Goal: Information Seeking & Learning: Learn about a topic

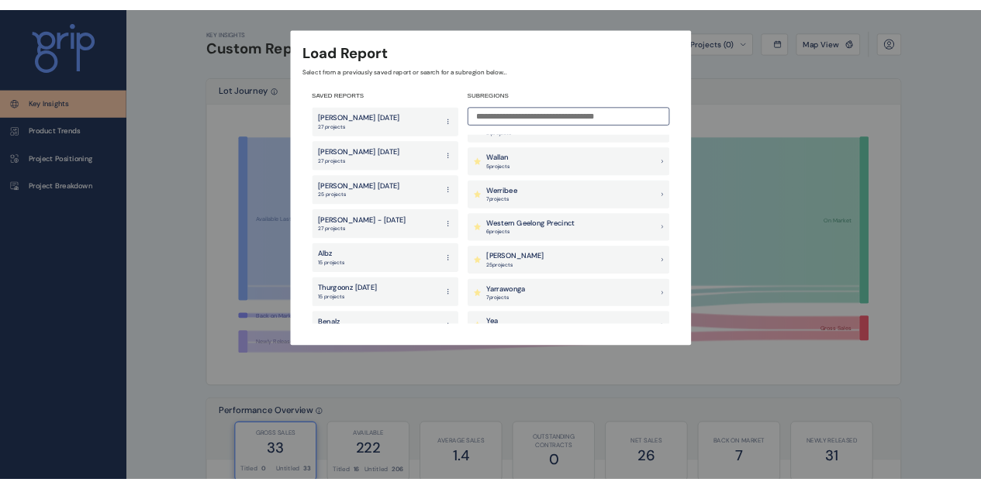
scroll to position [1680, 0]
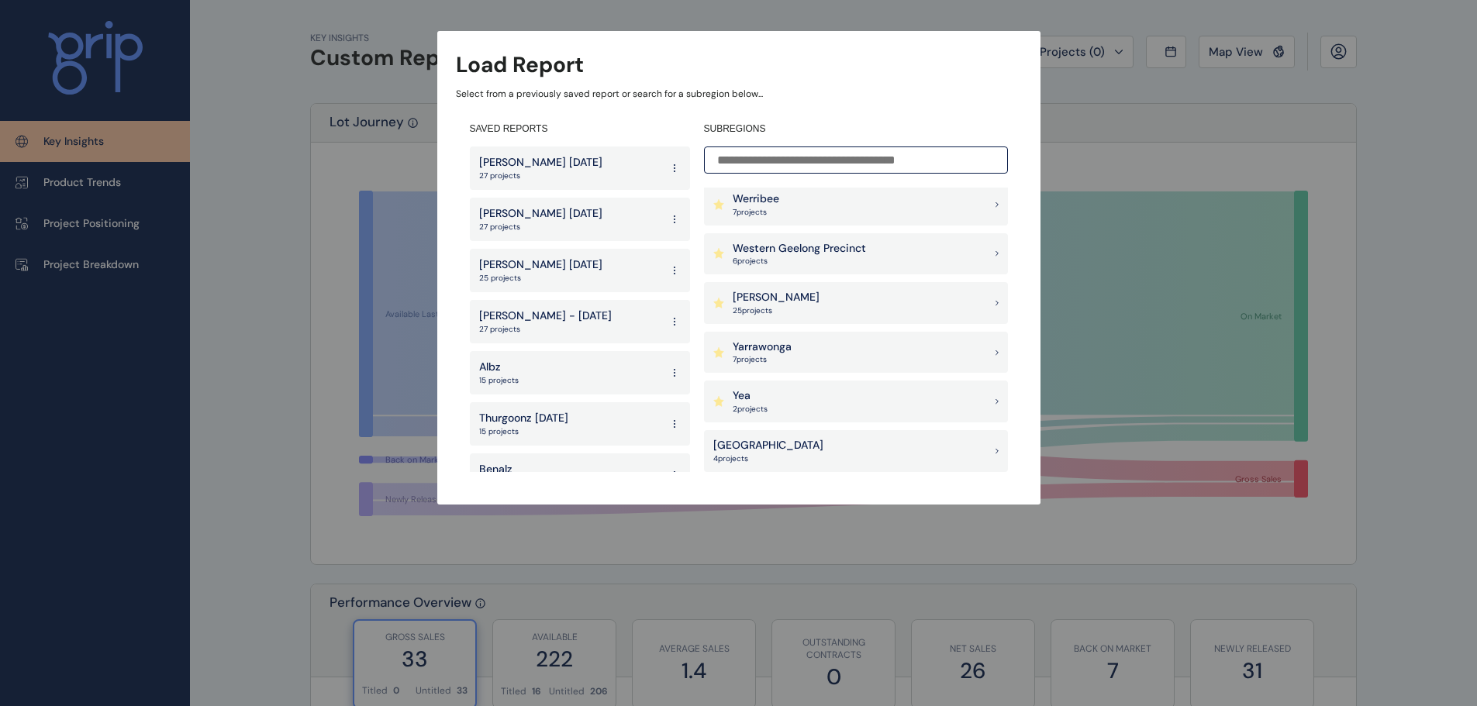
click at [805, 302] on div "[PERSON_NAME] 25 project s" at bounding box center [856, 303] width 304 height 42
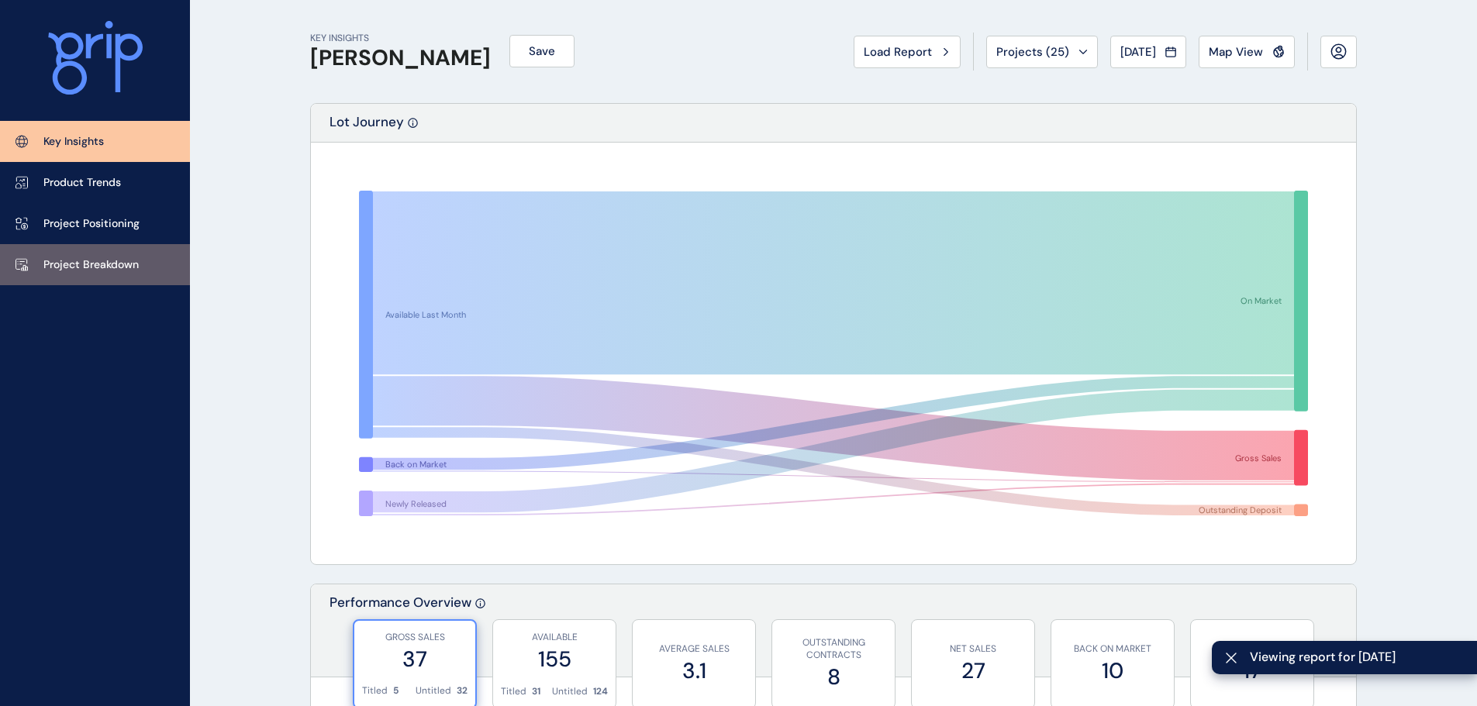
click at [127, 259] on p "Project Breakdown" at bounding box center [90, 265] width 95 height 16
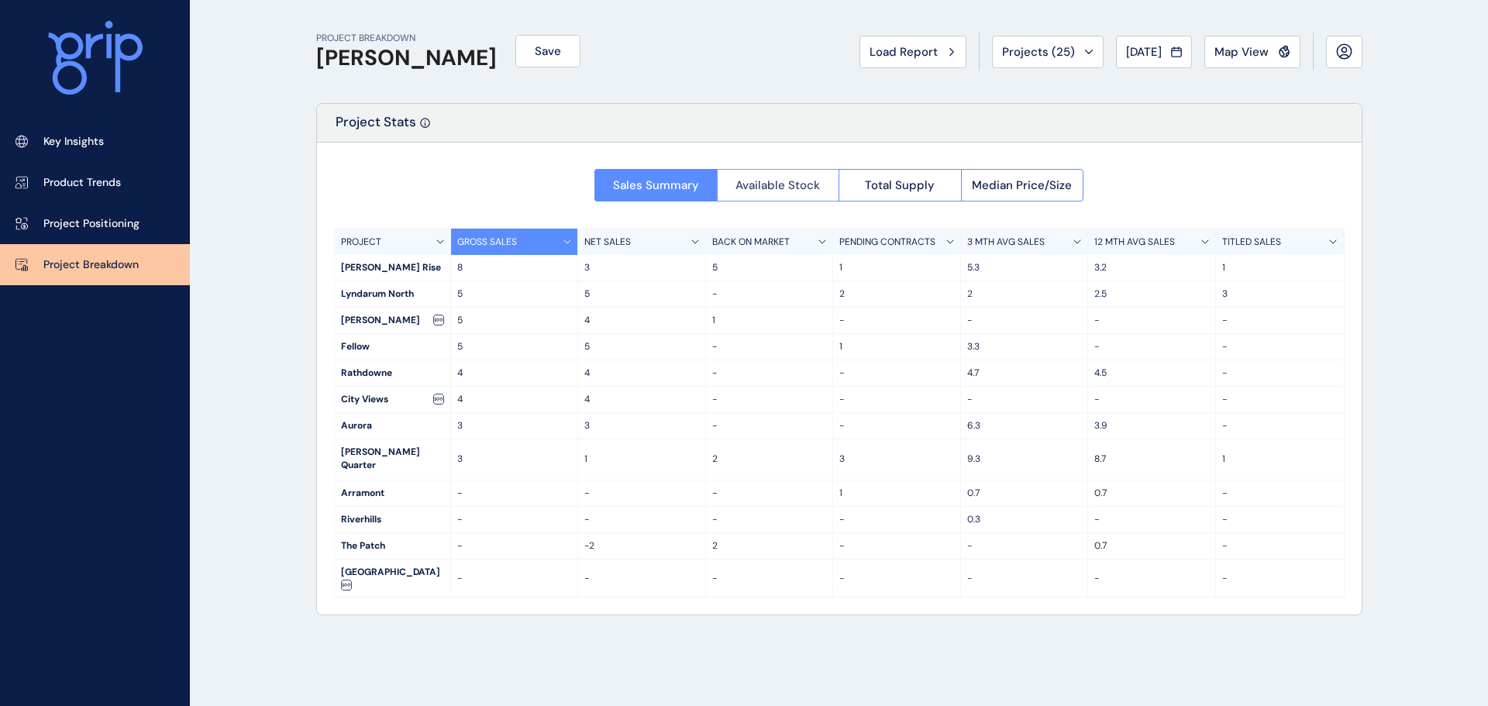
click at [758, 198] on button "Available Stock" at bounding box center [778, 185] width 122 height 33
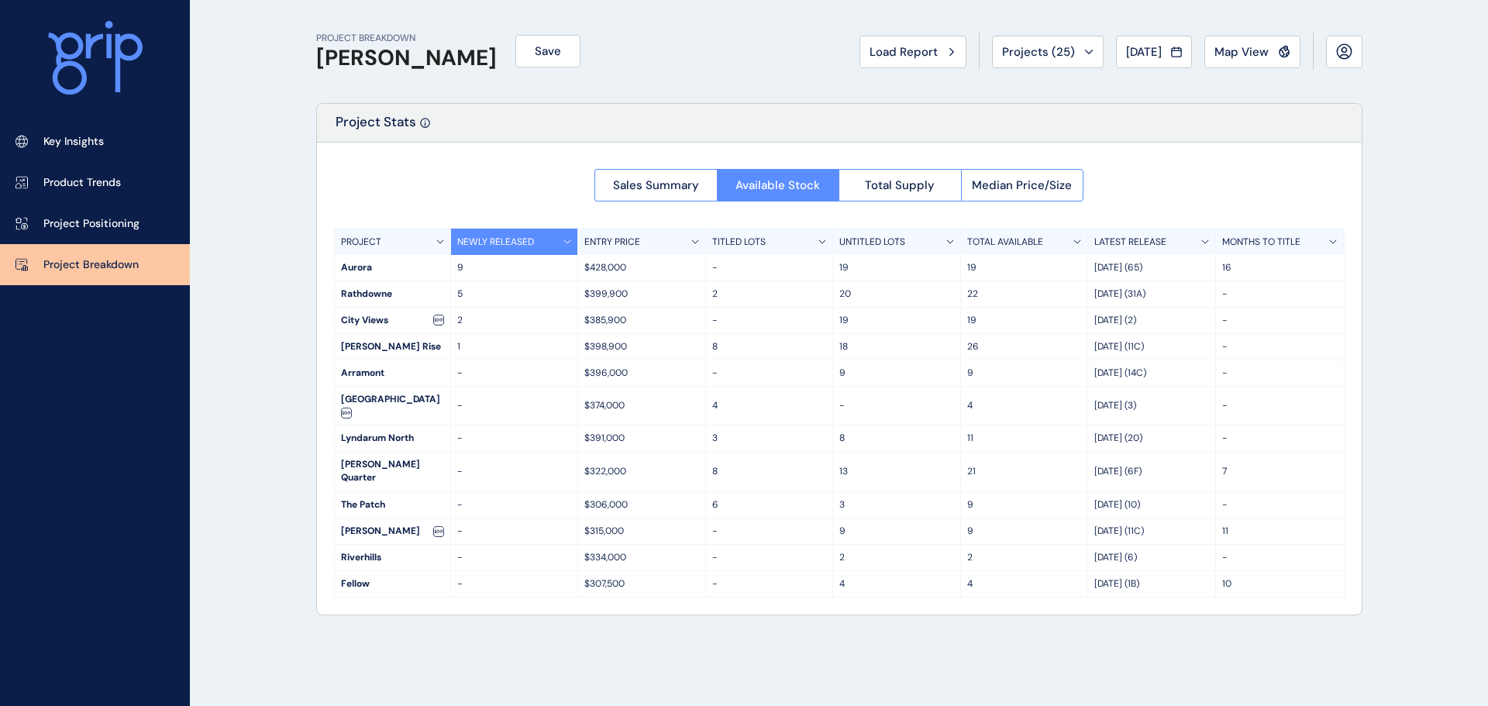
click at [374, 257] on div "Aurora" at bounding box center [393, 268] width 116 height 26
click at [372, 247] on p "PROJECT" at bounding box center [361, 242] width 40 height 13
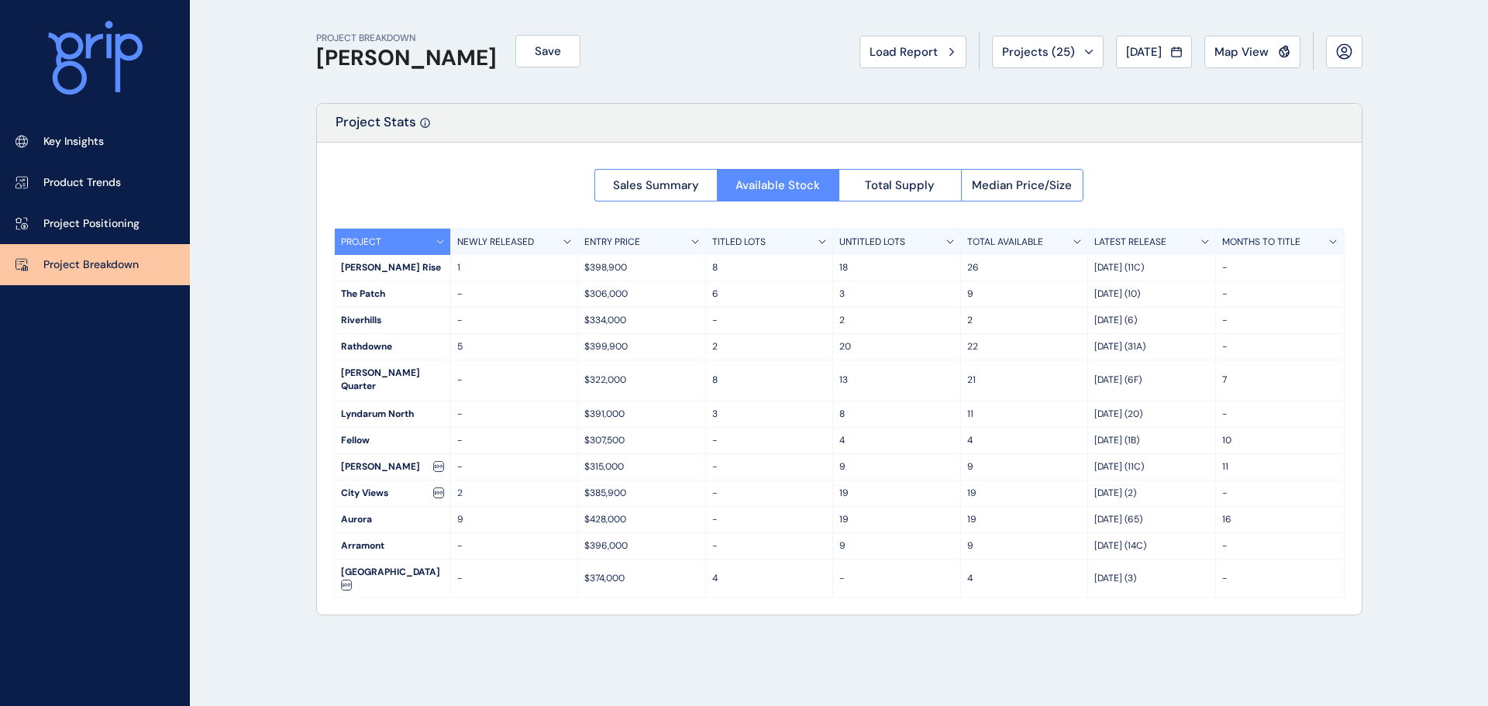
click at [381, 257] on div "[PERSON_NAME] Rise" at bounding box center [393, 268] width 116 height 26
click at [379, 246] on p "PROJECT" at bounding box center [361, 242] width 40 height 13
